Goal: Find specific page/section: Find specific page/section

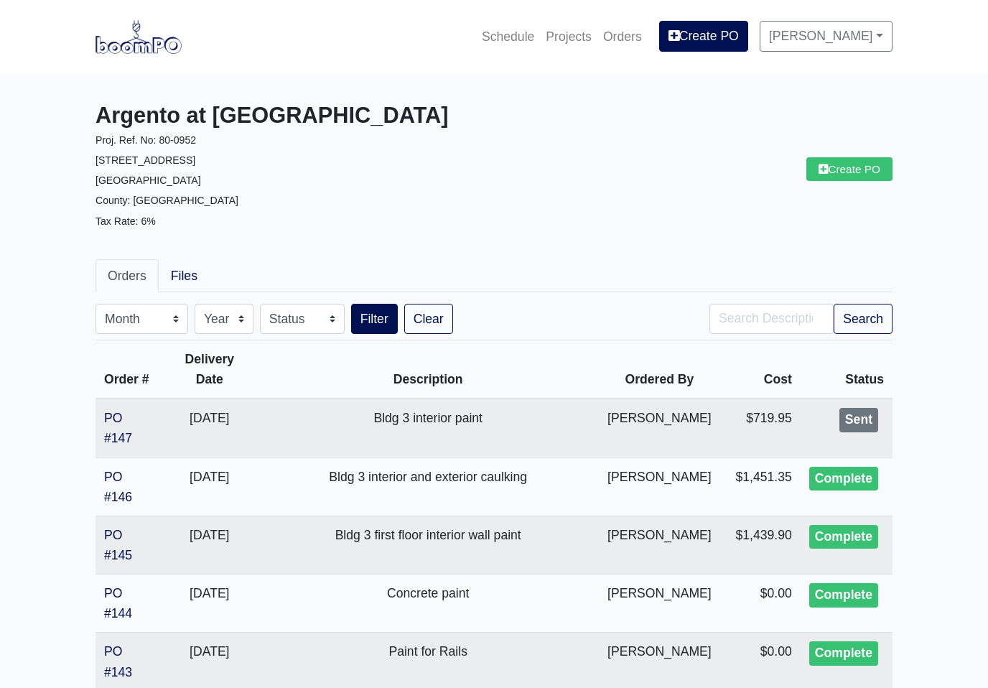
click at [581, 43] on link "Projects" at bounding box center [568, 37] width 57 height 32
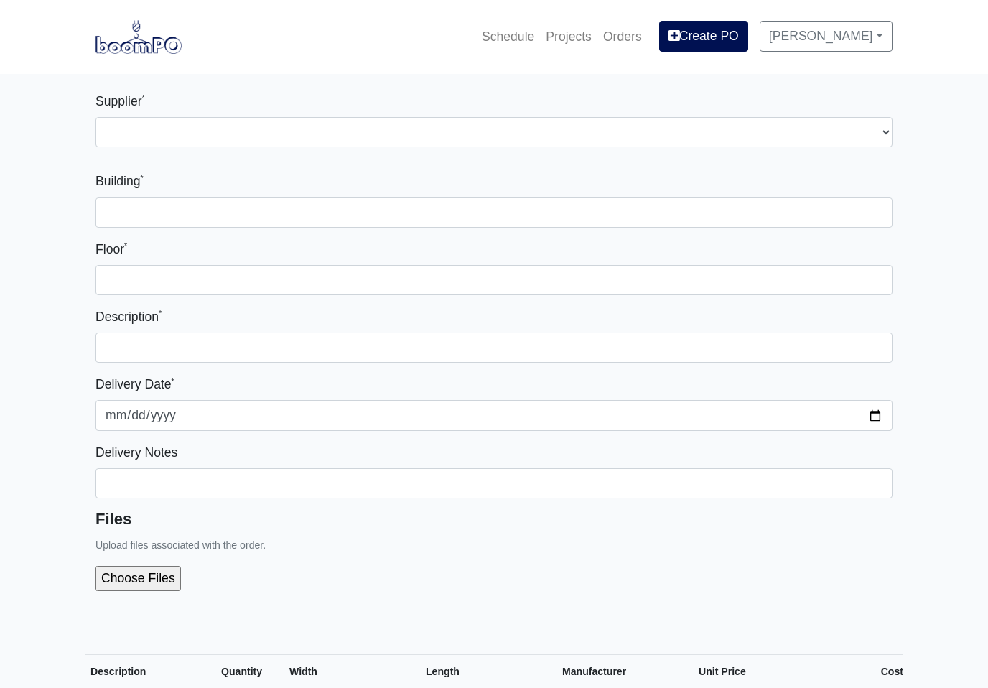
select select
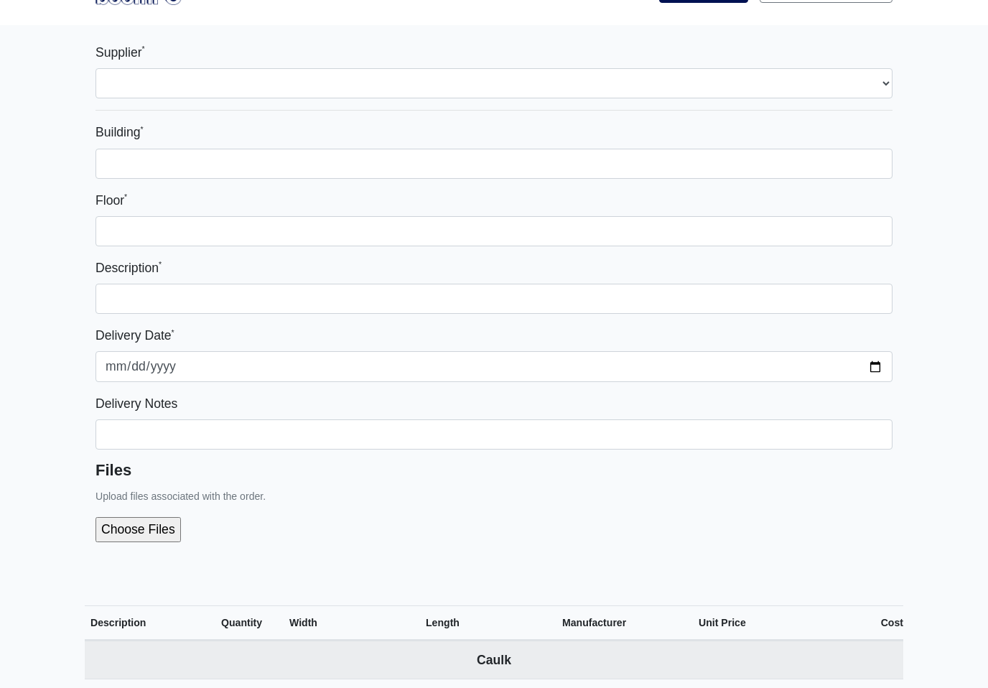
scroll to position [25, 0]
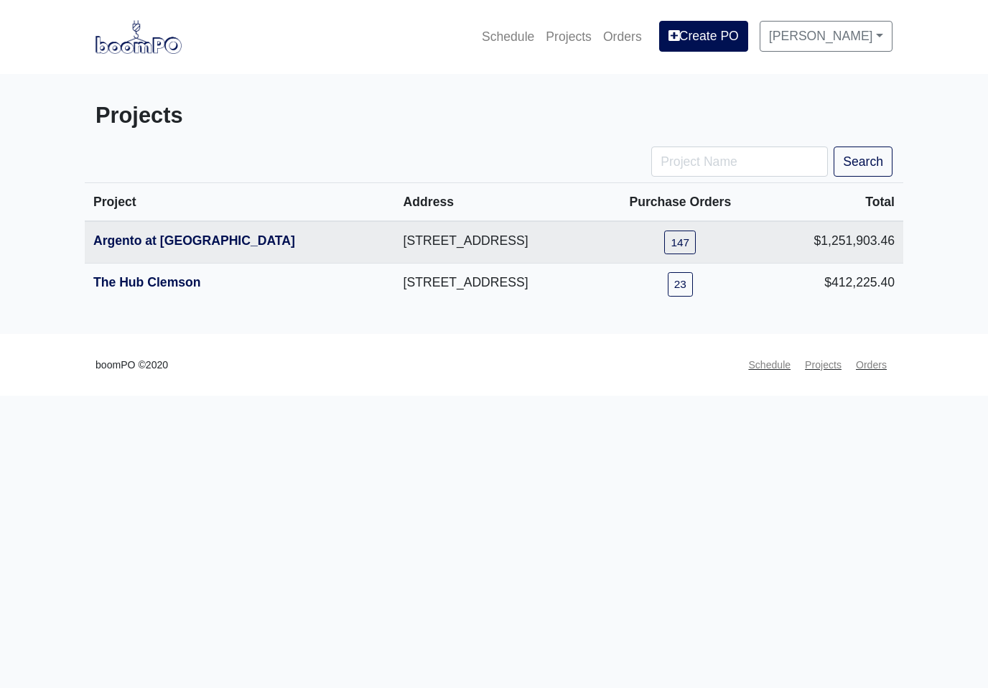
click at [200, 287] on link "The Hub Clemson" at bounding box center [147, 282] width 108 height 14
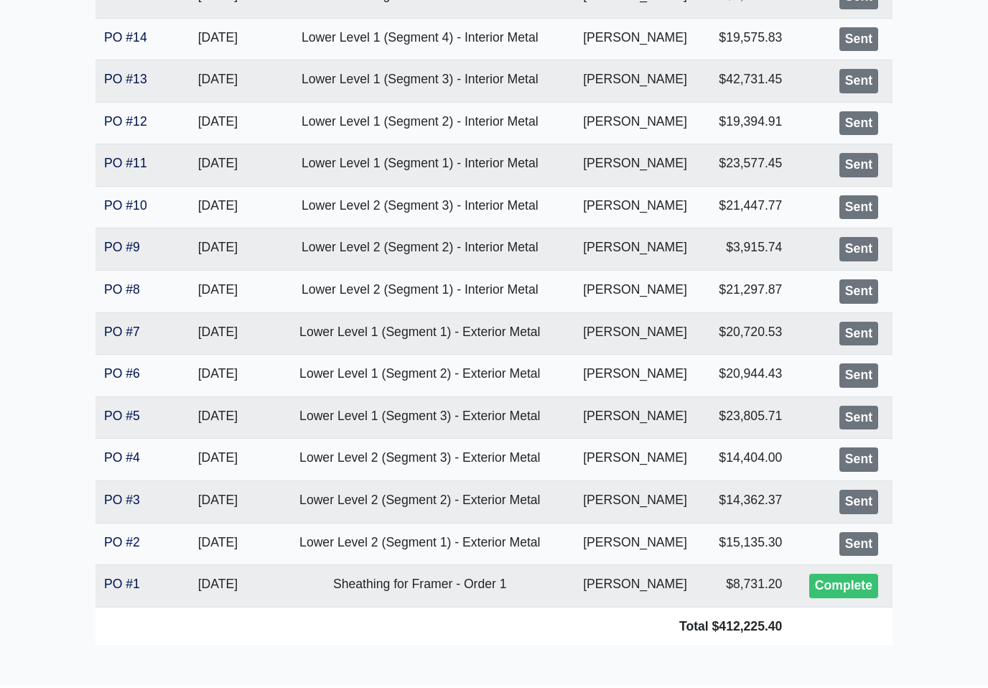
scroll to position [765, 0]
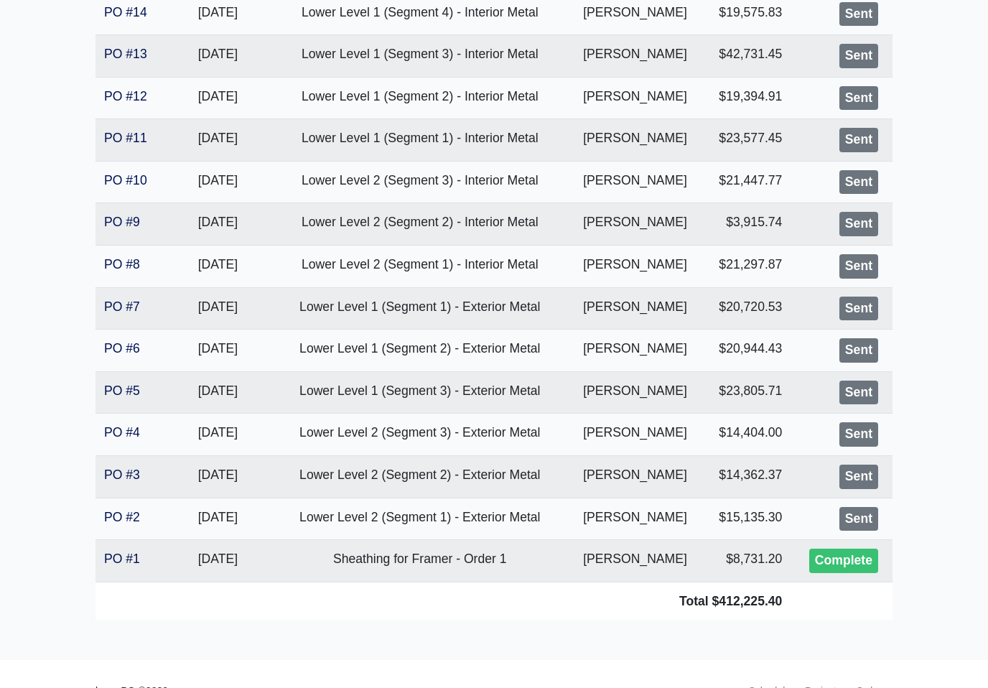
click at [132, 383] on link "PO #5" at bounding box center [122, 390] width 36 height 14
